Goal: Navigation & Orientation: Find specific page/section

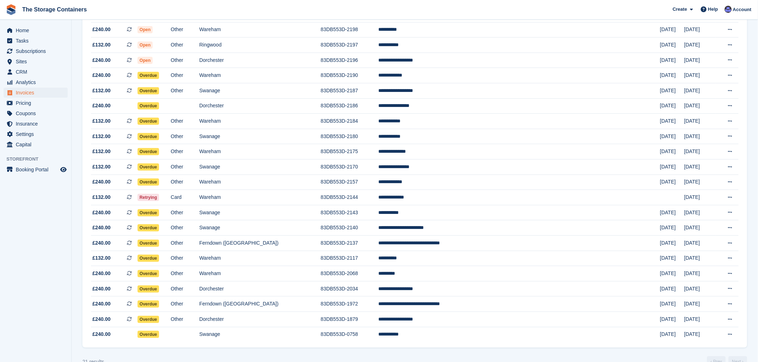
scroll to position [116, 0]
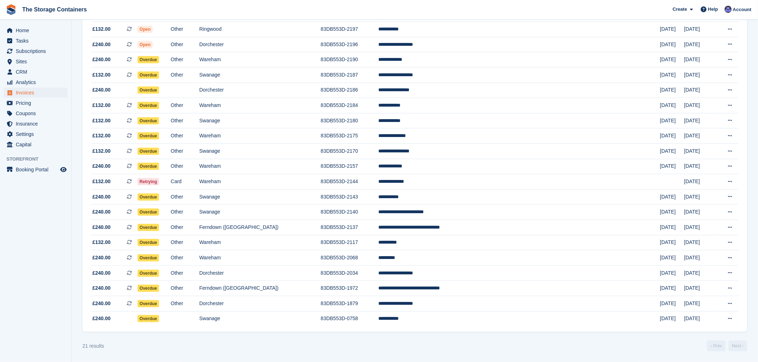
click at [73, 323] on section "Invoices A complete list of invoices for all payments Export Export Invoices Ex…" at bounding box center [415, 125] width 686 height 476
click at [76, 258] on section "Invoices A complete list of invoices for all payments Export Export Invoices Ex…" at bounding box center [415, 125] width 686 height 476
click at [398, 351] on div "21 results ‹ Prev Next ›" at bounding box center [414, 346] width 664 height 11
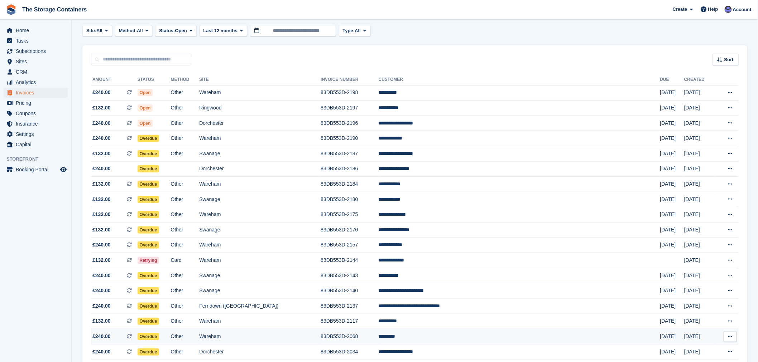
scroll to position [0, 0]
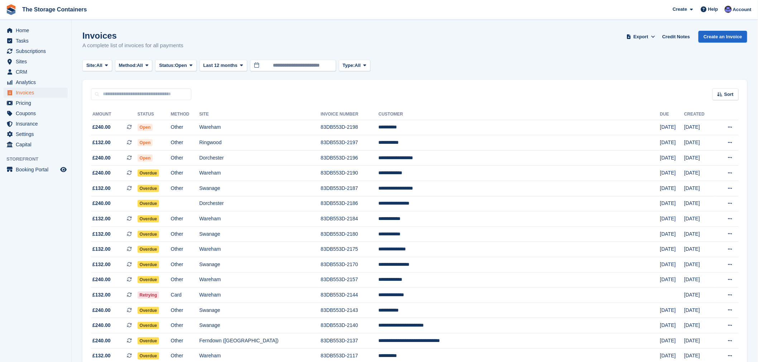
click at [421, 53] on div "Invoices A complete list of invoices for all payments Export Export Invoices Ex…" at bounding box center [414, 45] width 664 height 28
click at [35, 32] on span "Home" at bounding box center [37, 30] width 43 height 10
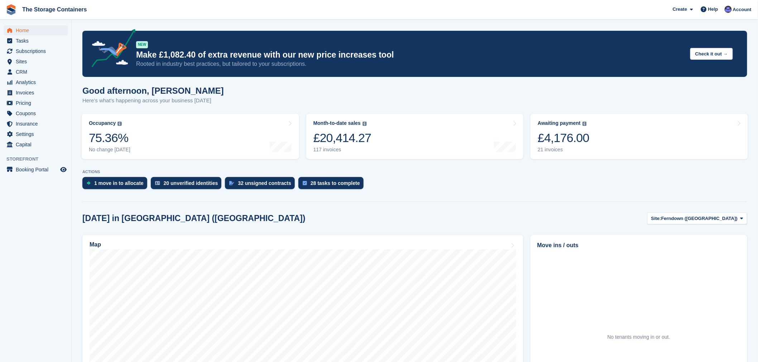
click at [410, 185] on div "1 move in to allocate 20 unverified identities 32 unsigned contracts 28 tasks t…" at bounding box center [414, 185] width 664 height 16
click at [442, 185] on div "1 move in to allocate 20 unverified identities 32 unsigned contracts 28 tasks t…" at bounding box center [414, 185] width 664 height 16
click at [432, 197] on section "NEW Make £1,082.40 of extra revenue with our new price increases tool Rooted in…" at bounding box center [415, 274] width 686 height 548
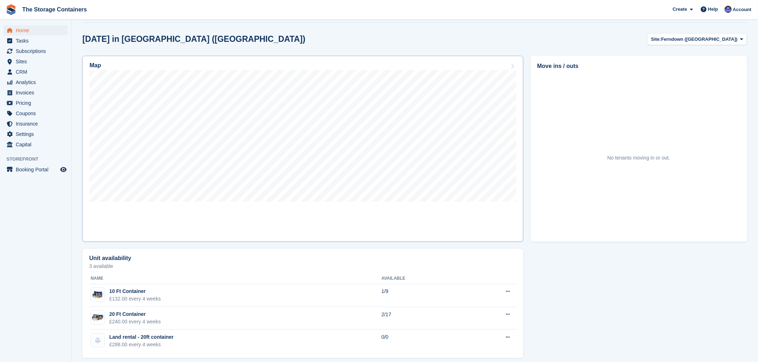
scroll to position [185, 0]
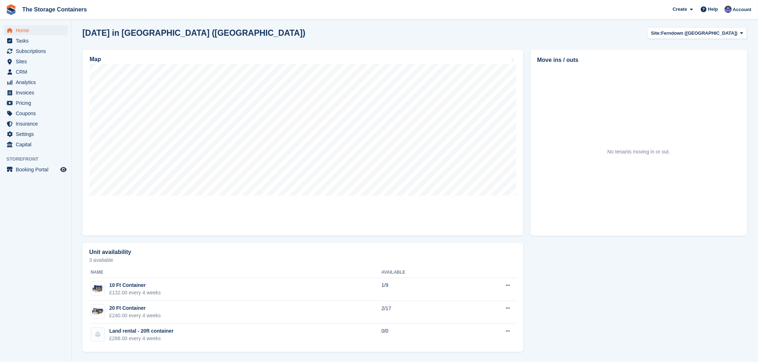
click at [614, 282] on div "Unit availability 3 available Name Available 10 Ft Container £132.00 every 4 we…" at bounding box center [415, 298] width 672 height 117
click at [313, 31] on div "Today in Ferndown (Longham) Site: Ferndown (Longham) Ferndown (Longham) Ringwoo…" at bounding box center [414, 33] width 664 height 12
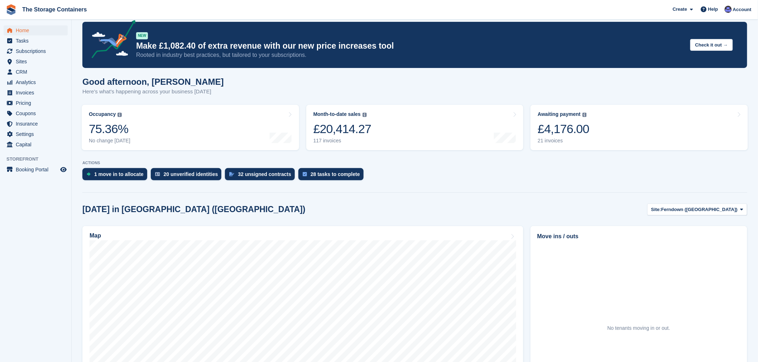
scroll to position [0, 0]
